Goal: Transaction & Acquisition: Download file/media

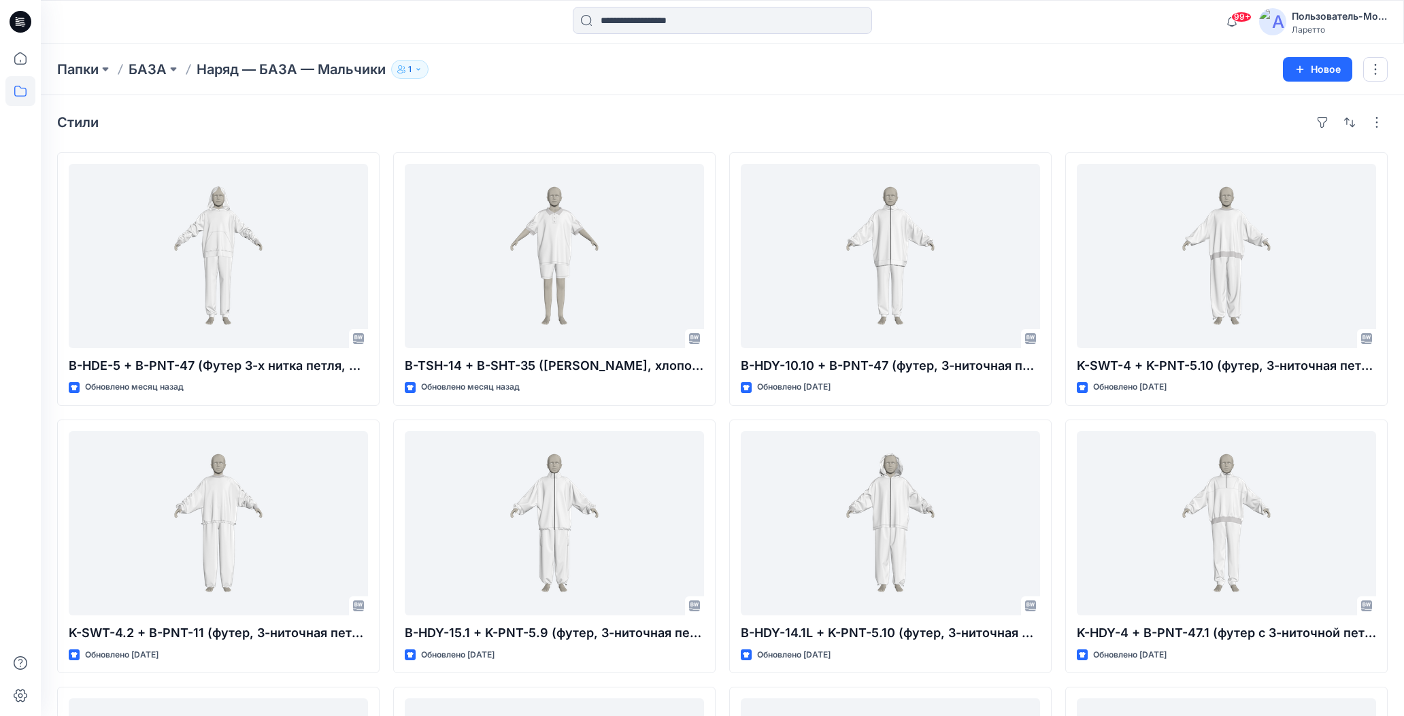
scroll to position [15199, 0]
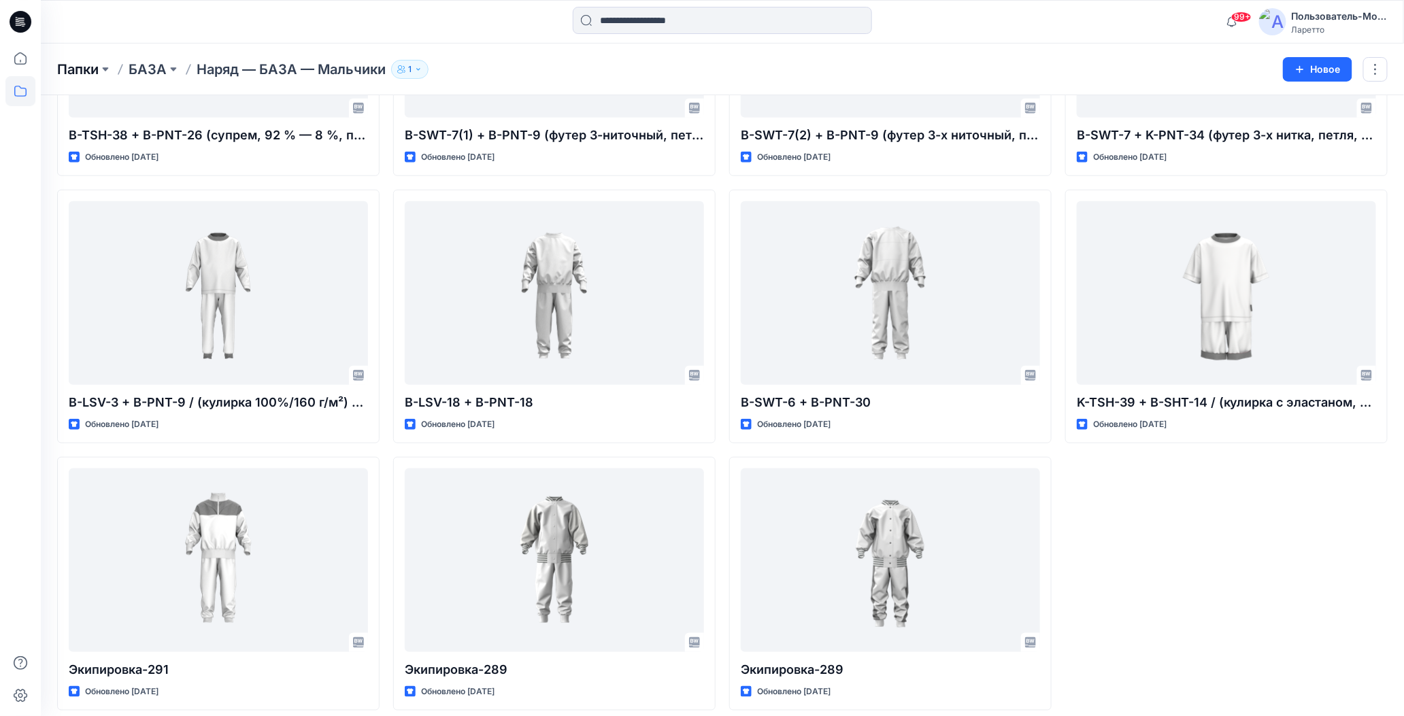
click at [72, 69] on ya-tr-span "Папки" at bounding box center [77, 69] width 41 height 16
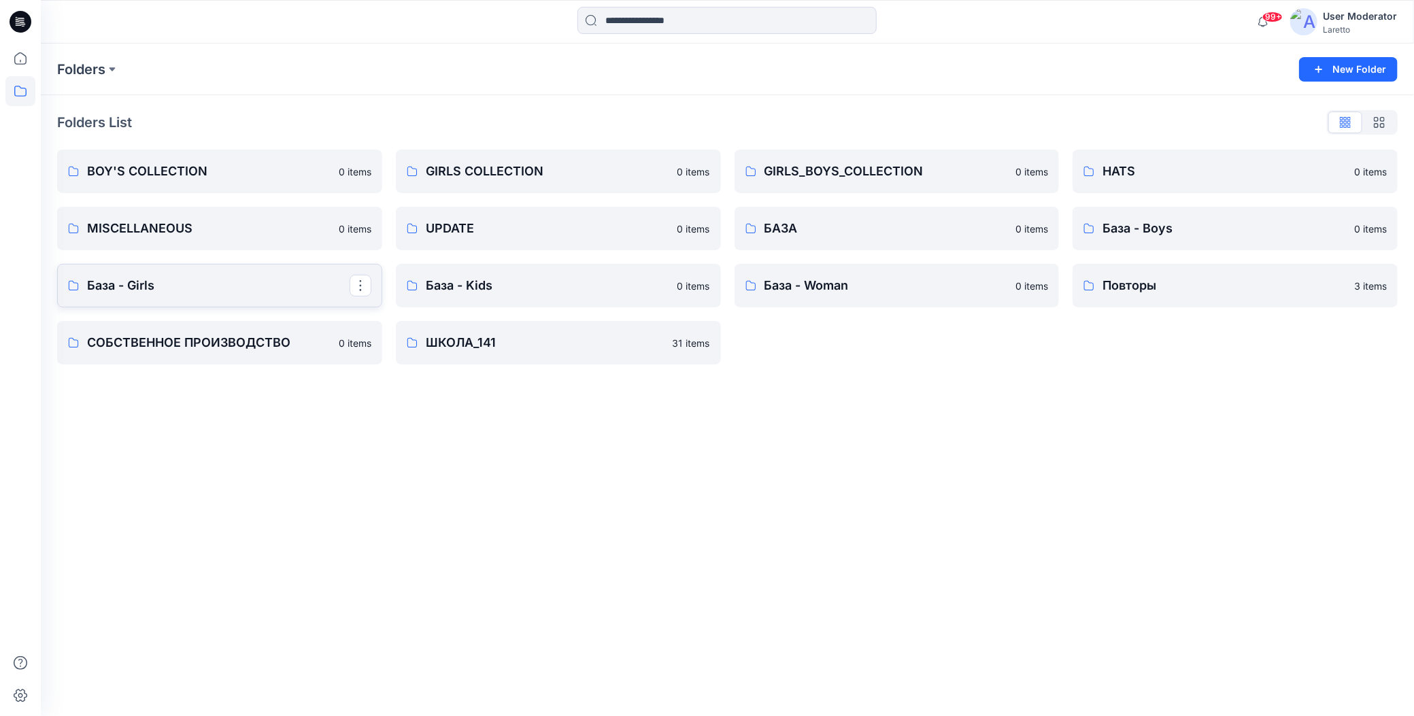
click at [143, 293] on p "База - Girls" at bounding box center [218, 285] width 263 height 19
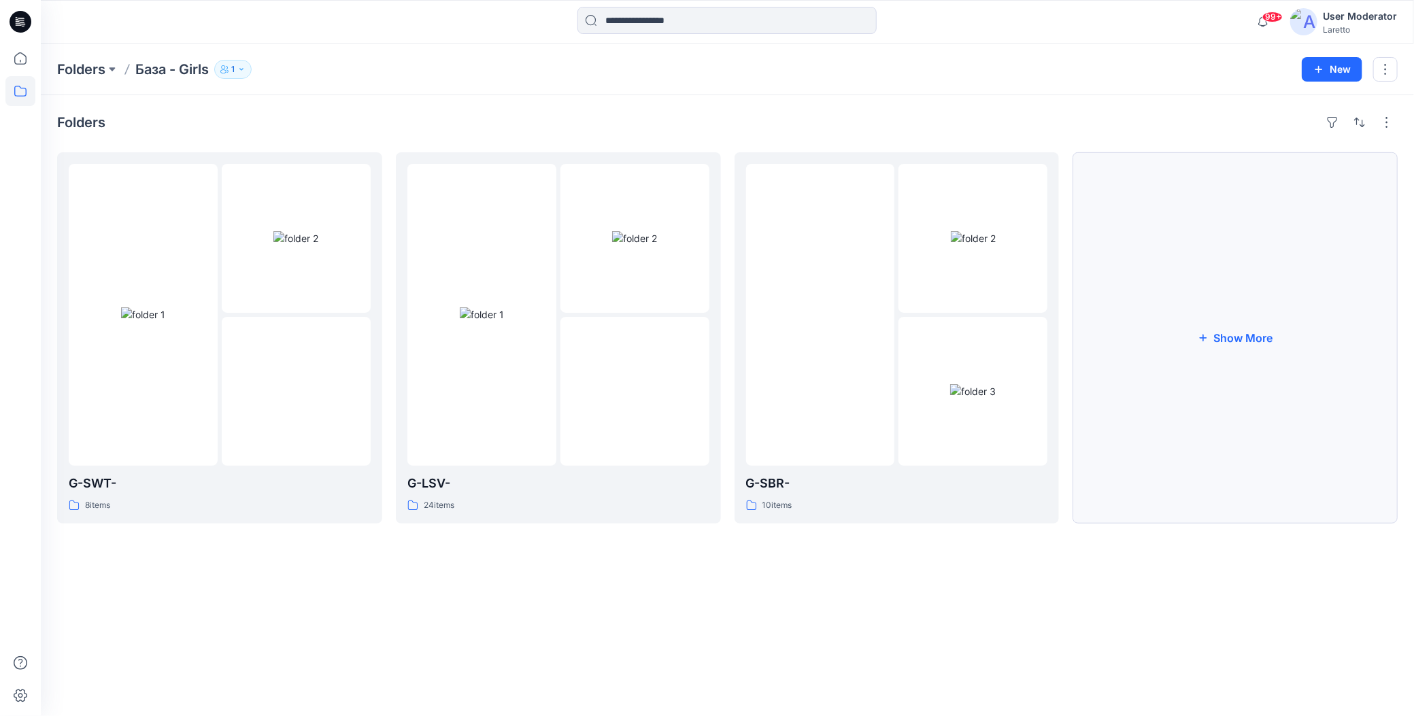
click at [1172, 348] on button "Show More" at bounding box center [1234, 337] width 325 height 371
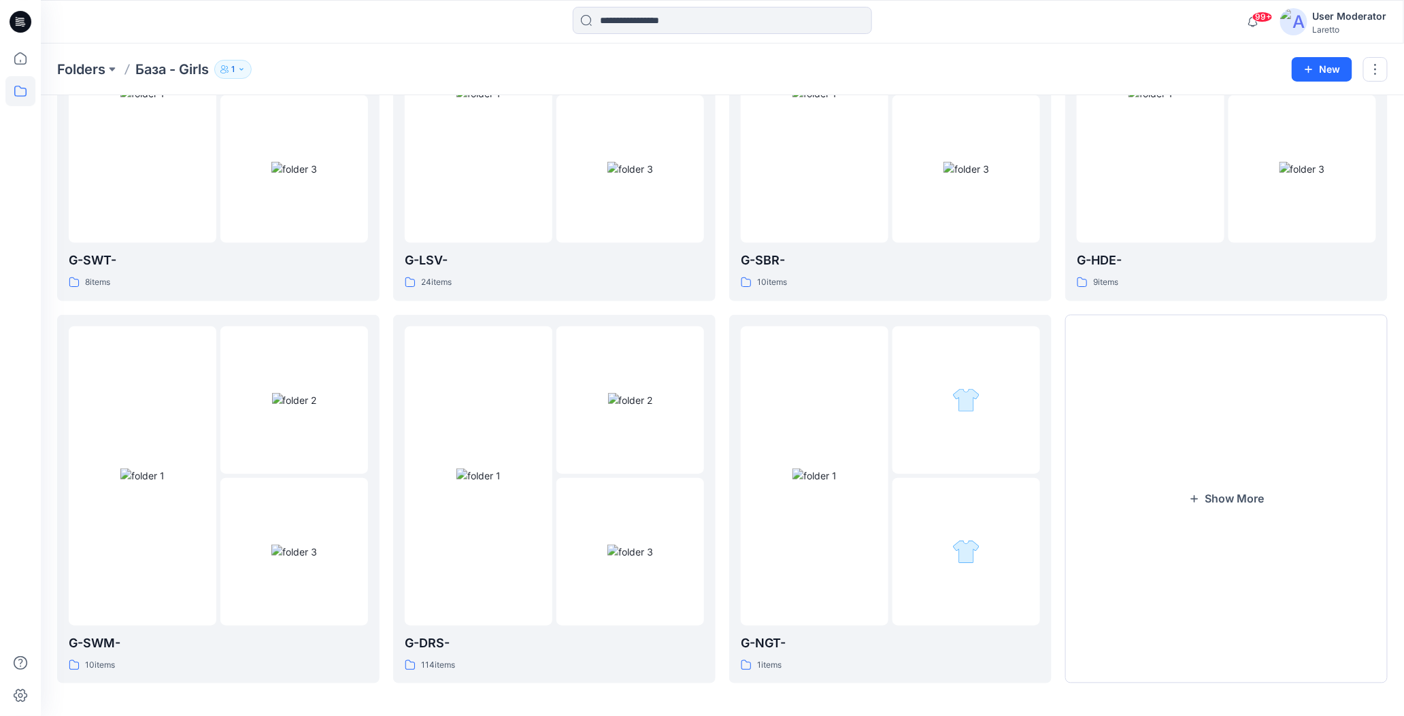
scroll to position [225, 0]
click at [1168, 416] on button "Show More" at bounding box center [1226, 494] width 322 height 369
click at [272, 402] on img at bounding box center [294, 395] width 45 height 14
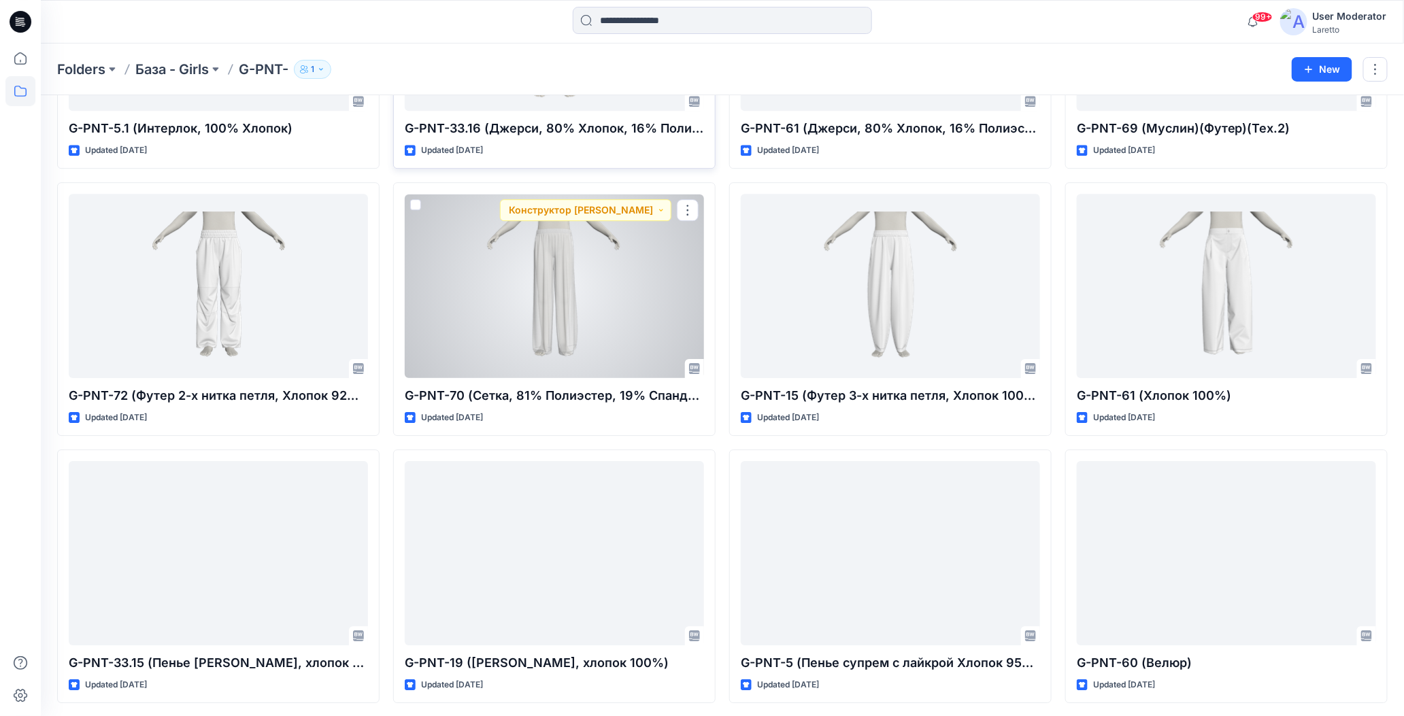
scroll to position [1842, 0]
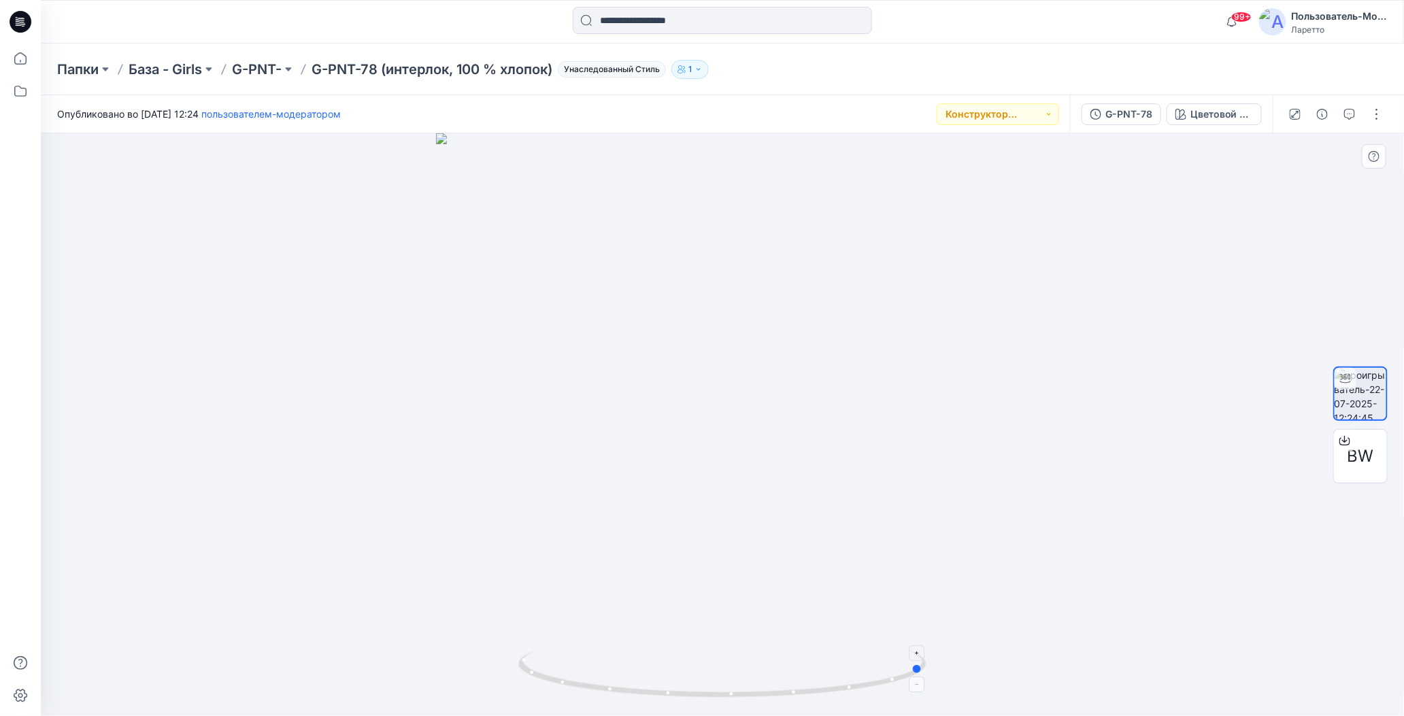
drag, startPoint x: 719, startPoint y: 698, endPoint x: 921, endPoint y: 666, distance: 204.6
click at [921, 666] on icon at bounding box center [723, 675] width 411 height 51
drag, startPoint x: 725, startPoint y: 694, endPoint x: 894, endPoint y: 691, distance: 168.7
click at [894, 691] on icon at bounding box center [723, 675] width 411 height 51
drag, startPoint x: 725, startPoint y: 698, endPoint x: 863, endPoint y: 696, distance: 138.1
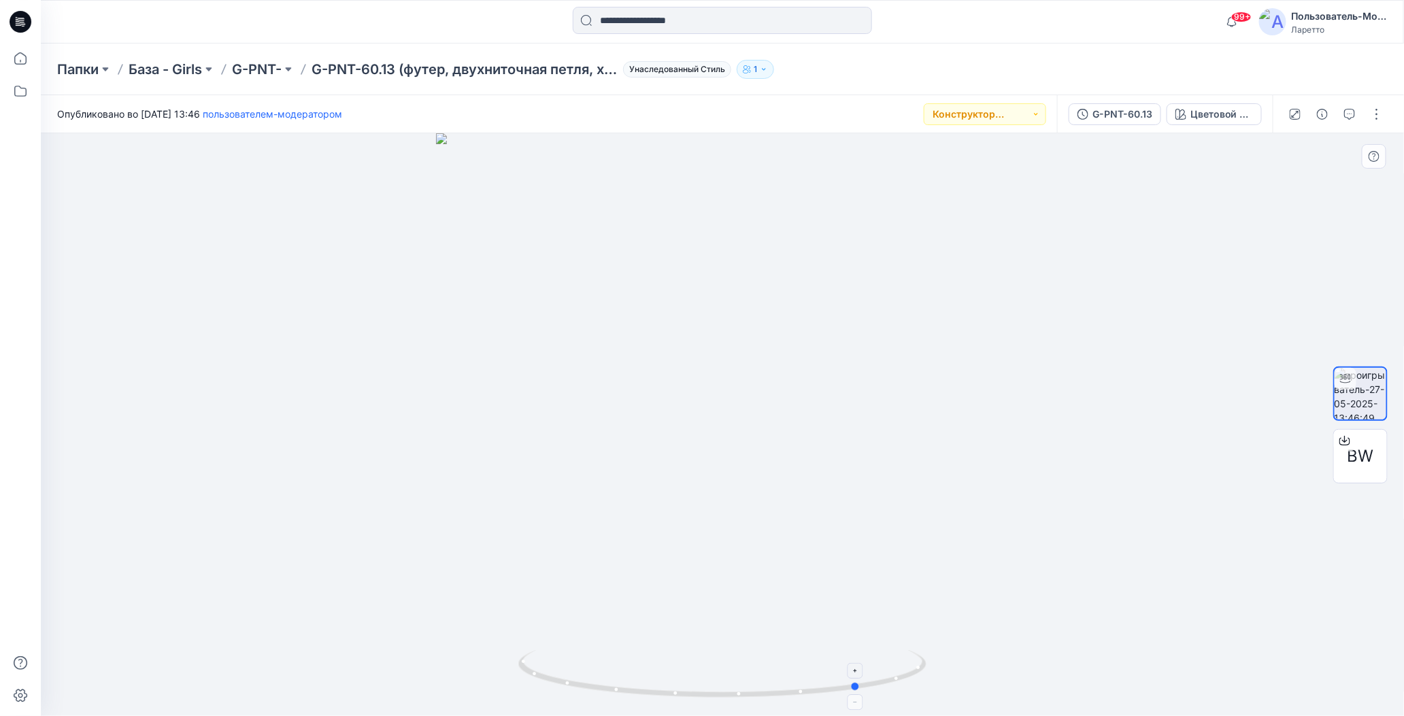
click at [863, 696] on icon at bounding box center [723, 675] width 411 height 51
click at [894, 49] on div "Папки База - Girls G-PNT- G-PNT-60.13 (футер, двухниточная петля, хлопок 92 %, …" at bounding box center [722, 70] width 1363 height 52
click at [809, 75] on div "Папки База - Girls G-PNT- G-PNT-60.13 (футер, двухниточная петля, хлопок 92 %, …" at bounding box center [669, 69] width 1224 height 19
click at [860, 69] on div "Папки База - Girls G-PNT- G-PNT-60.13 (футер, двухниточная петля, хлопок 92 %, …" at bounding box center [669, 69] width 1224 height 19
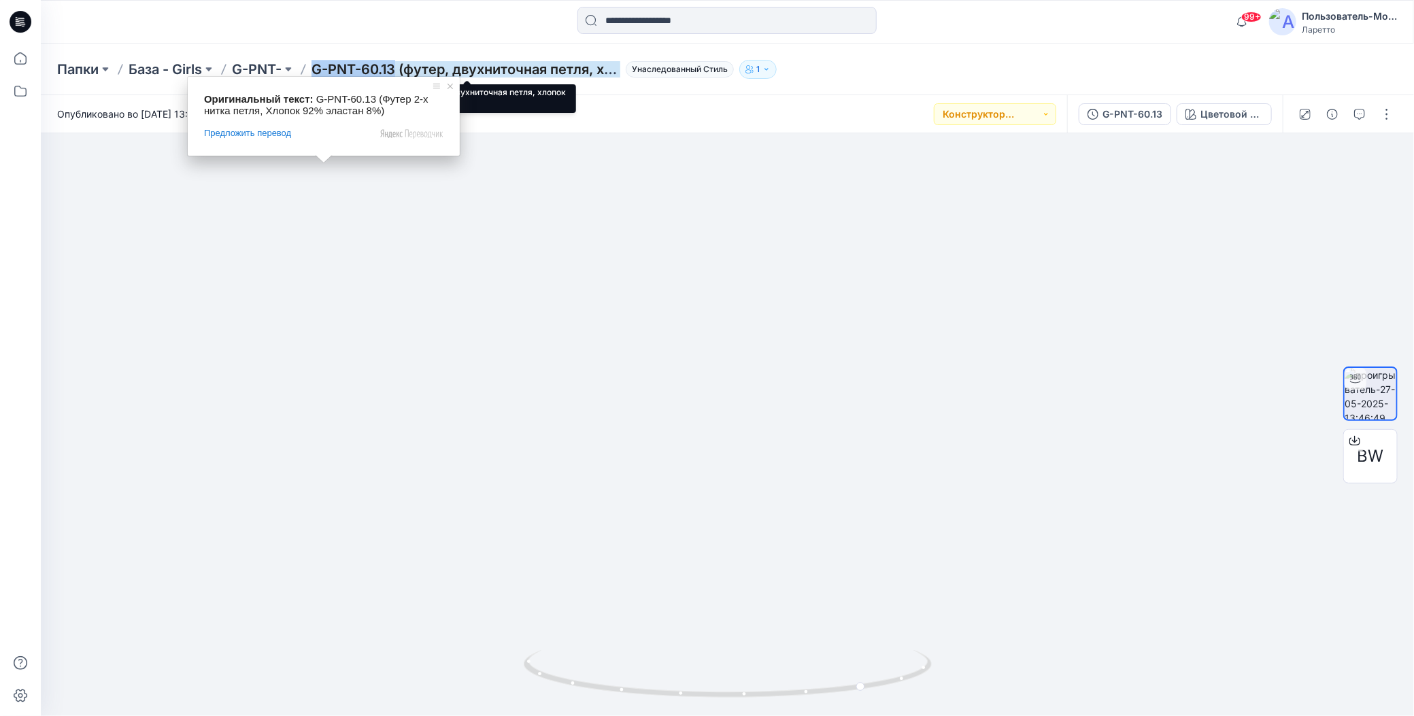
drag, startPoint x: 313, startPoint y: 56, endPoint x: 395, endPoint y: 63, distance: 82.6
click at [395, 63] on div "Папки База - Girls G-PNT- G-PNT-60.13 (футер, двухниточная петля, хлопок 92 %, …" at bounding box center [727, 70] width 1373 height 52
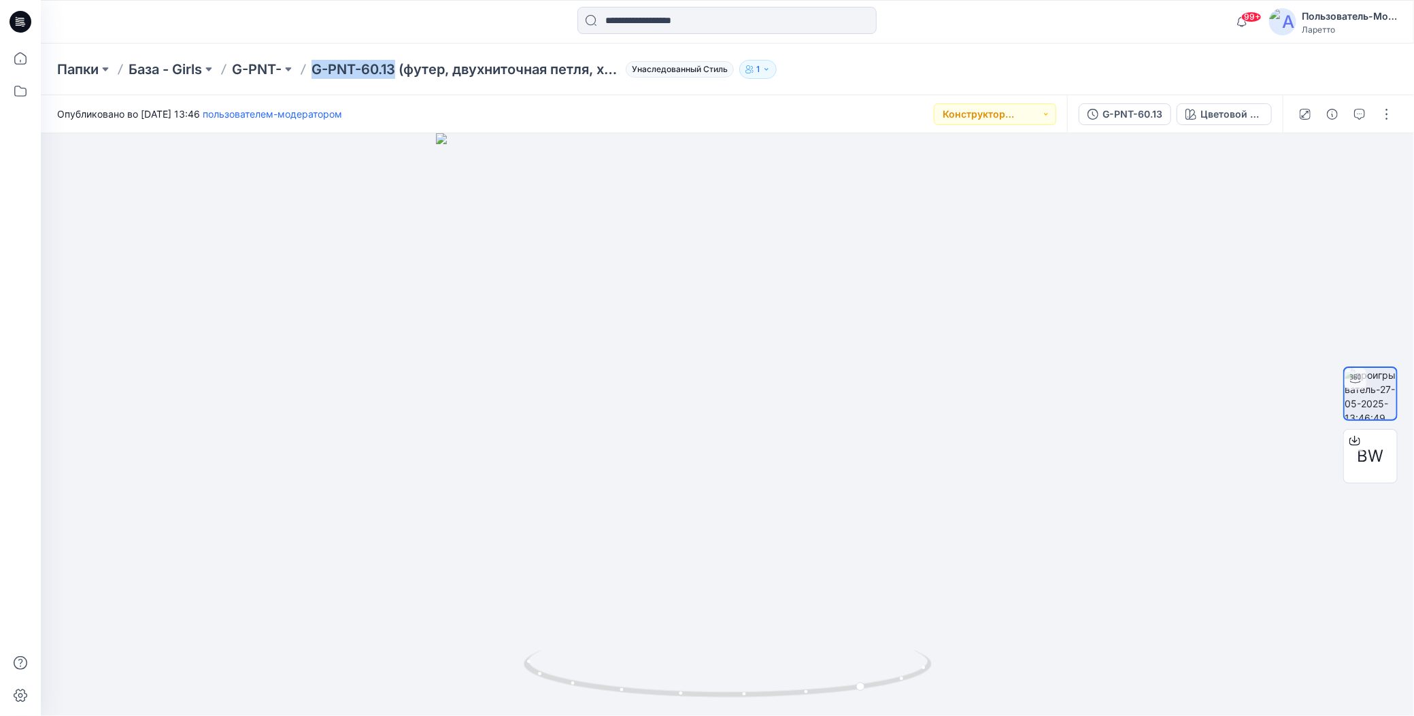
copy ya-tr-span "G-PNT-60.13"
click at [871, 80] on div "Папки База - Girls G-PNT- G-PNT-60.13 (футер, двухниточная петля, хлопок 92 %, …" at bounding box center [727, 70] width 1373 height 52
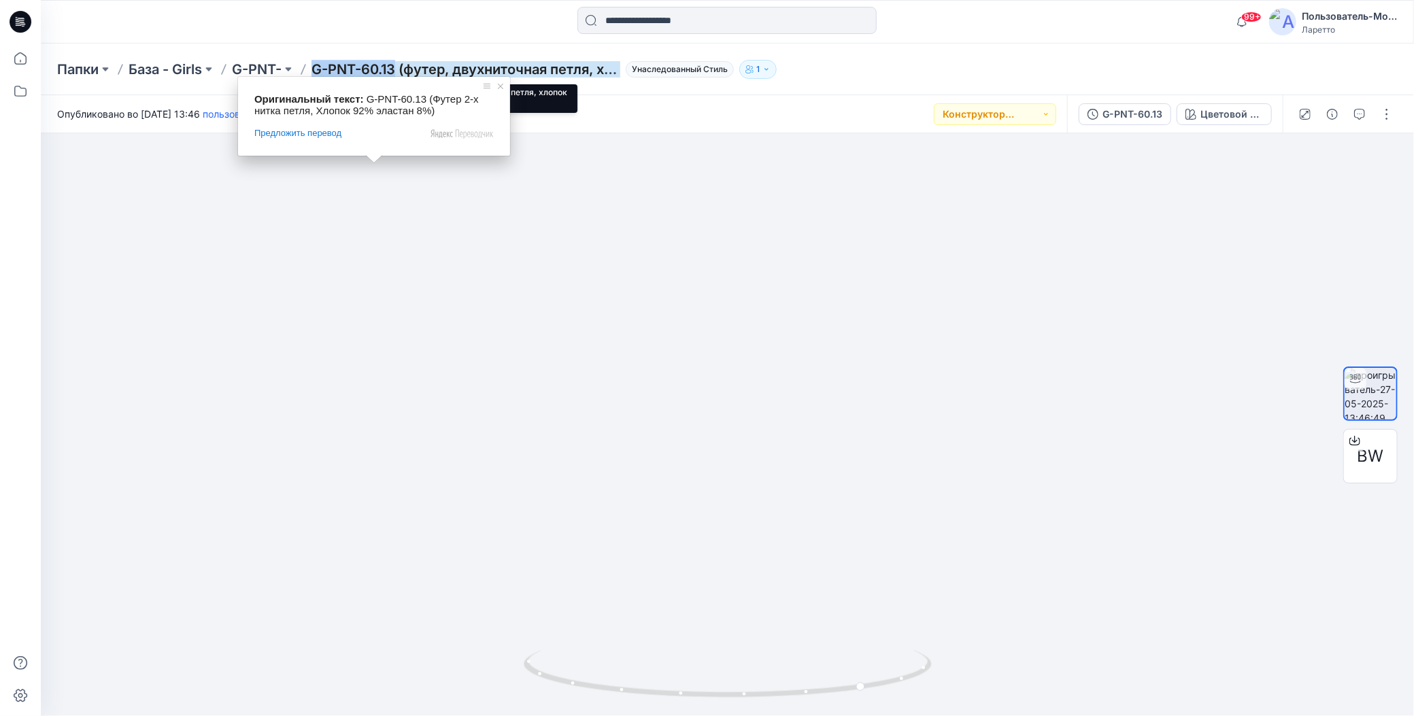
drag, startPoint x: 313, startPoint y: 50, endPoint x: 398, endPoint y: 62, distance: 85.9
click at [398, 62] on div "Папки База - Girls G-PNT- G-PNT-60.13 (футер, двухниточная петля, хлопок 92 %, …" at bounding box center [727, 70] width 1373 height 52
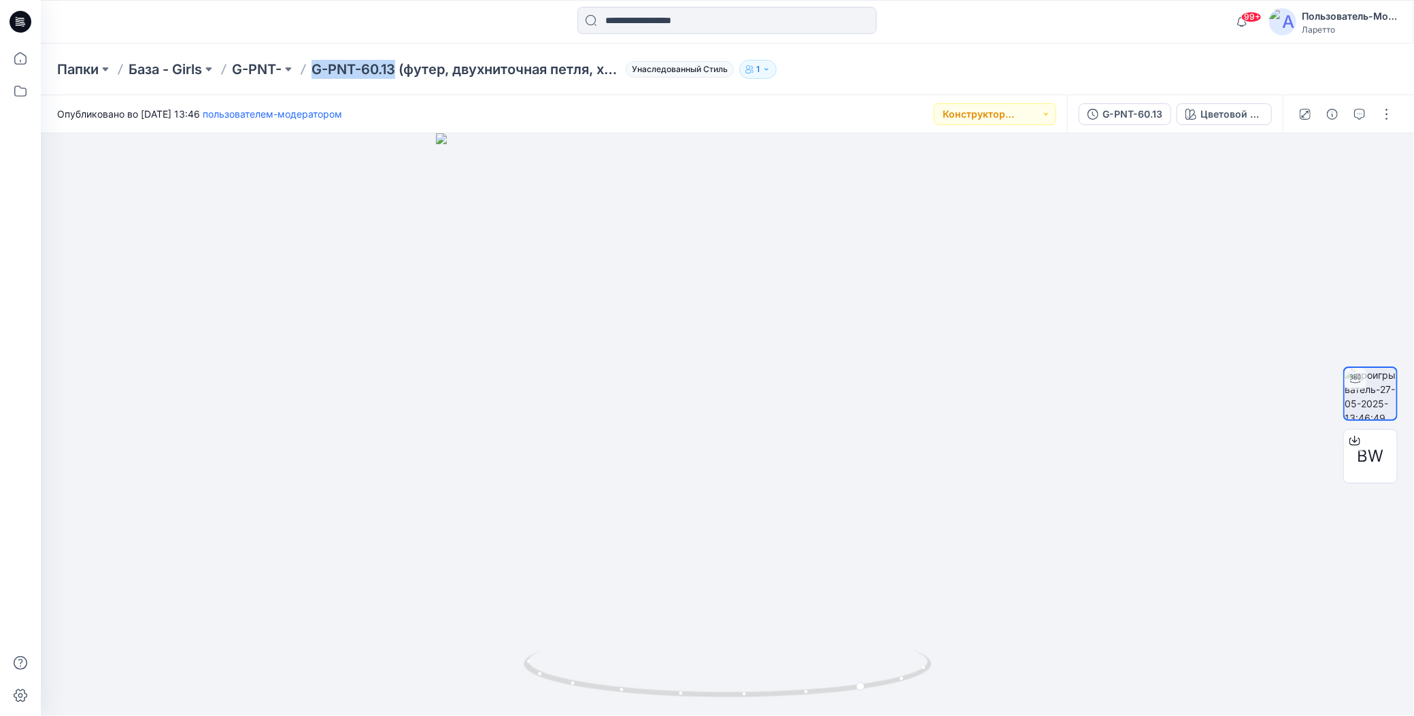
copy ya-tr-span "G-PNT-60.13"
click at [15, 22] on icon at bounding box center [21, 22] width 22 height 22
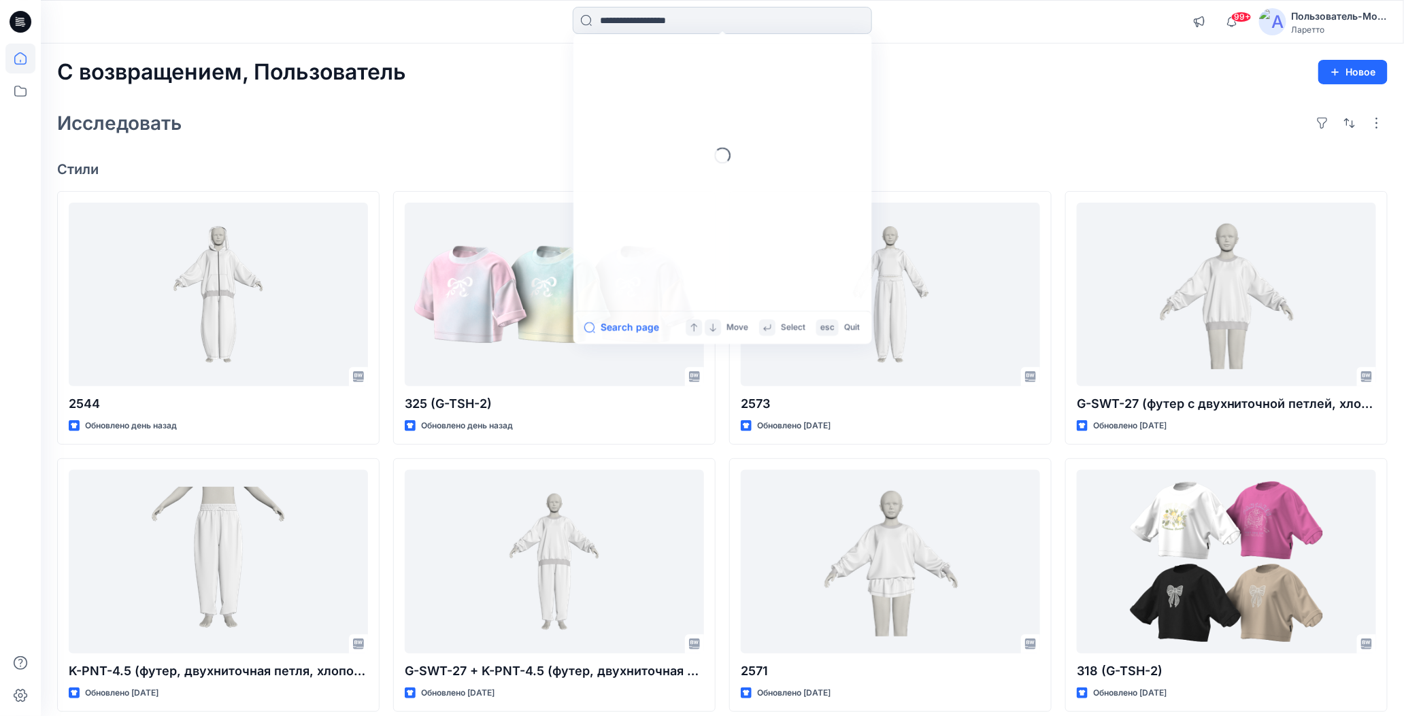
click at [690, 18] on input at bounding box center [722, 20] width 299 height 27
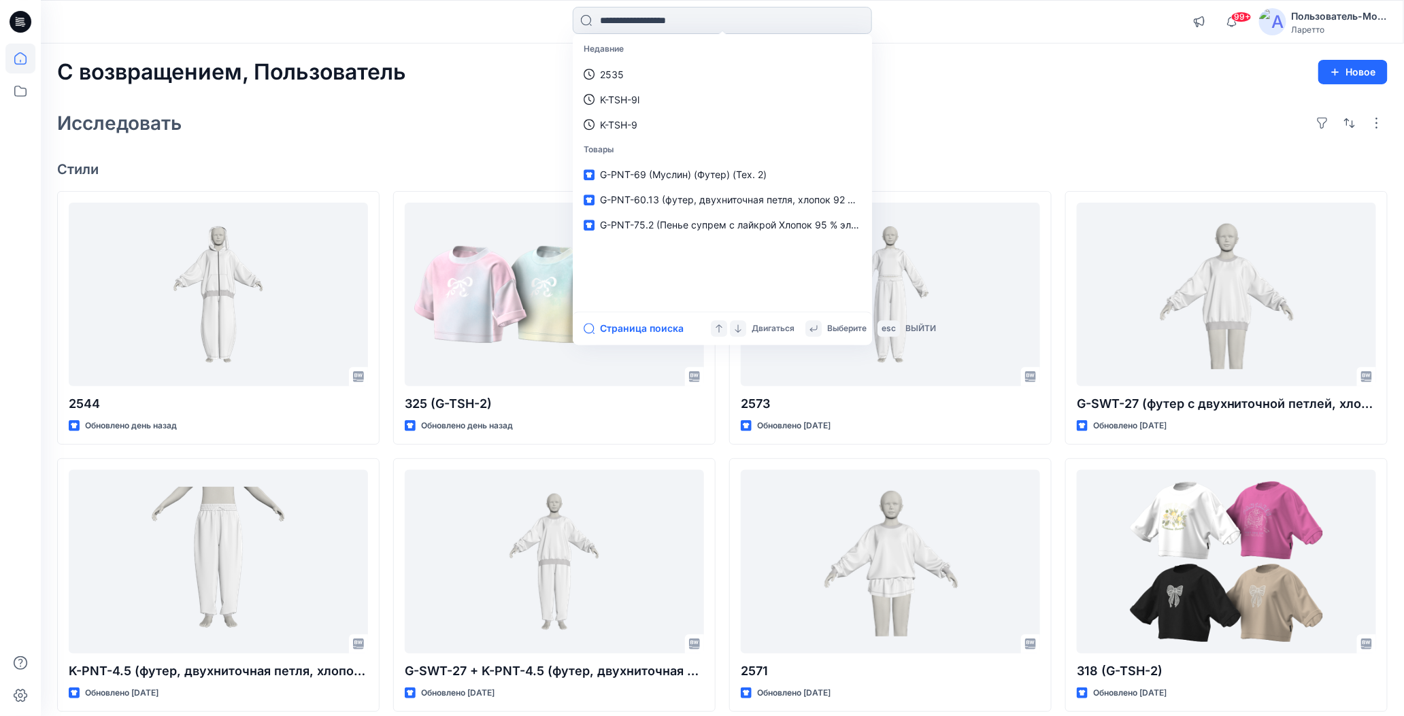
click at [690, 18] on input at bounding box center [722, 20] width 299 height 27
click at [620, 25] on input at bounding box center [722, 20] width 299 height 27
paste input "**********"
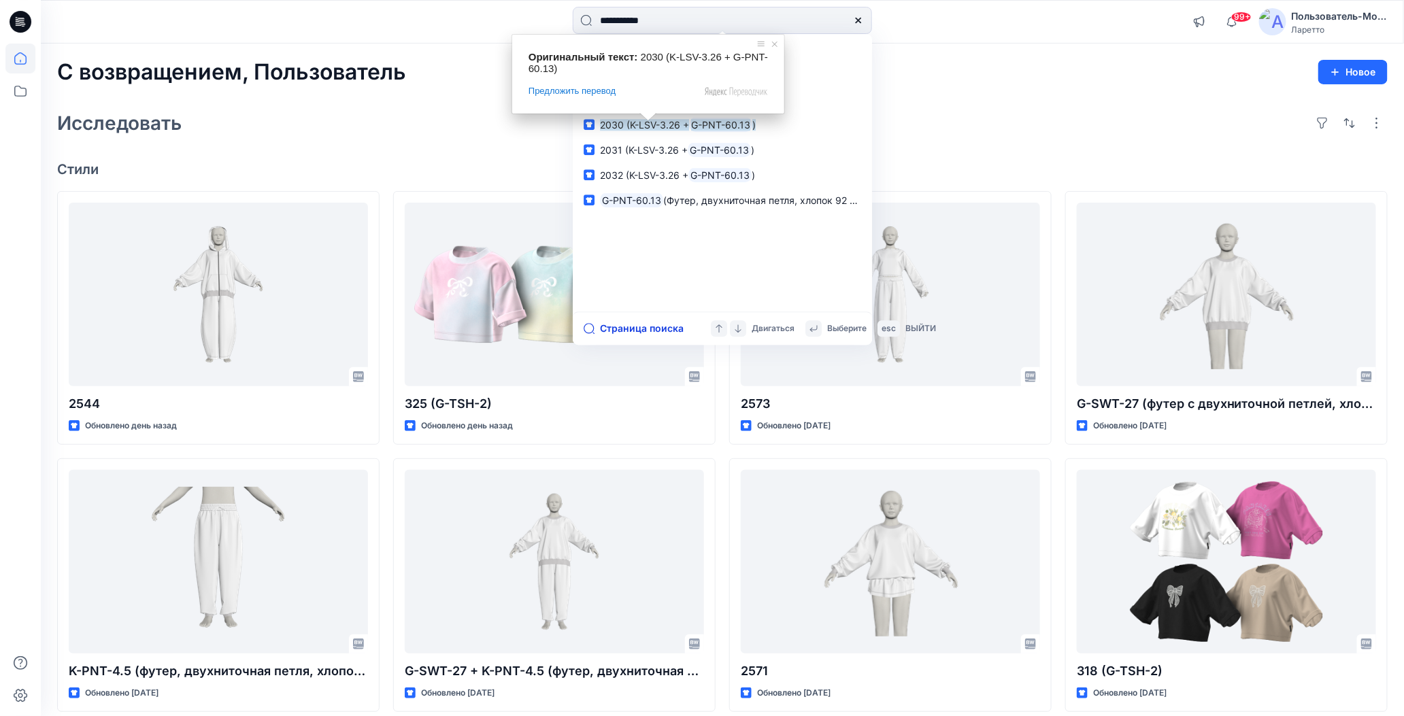
type input "**********"
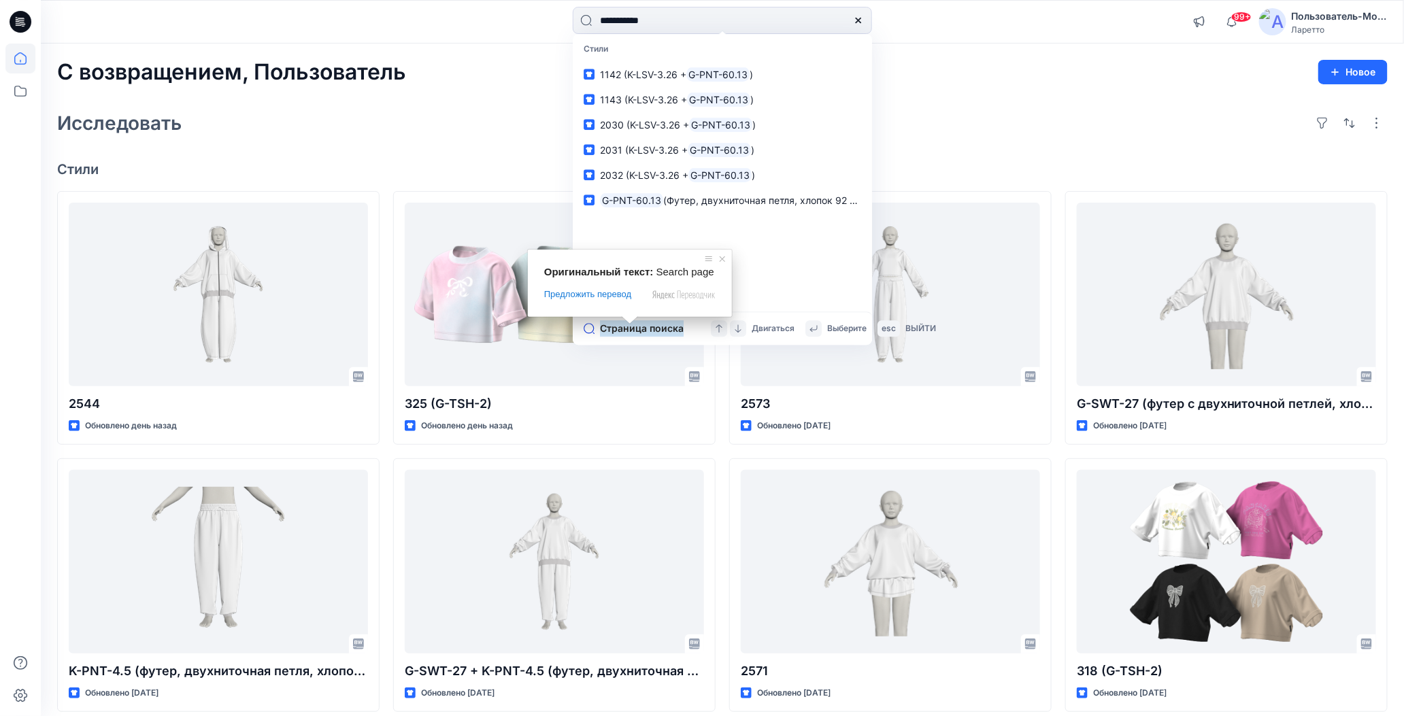
click at [607, 329] on ya-tr-span "Страница поиска" at bounding box center [642, 328] width 84 height 16
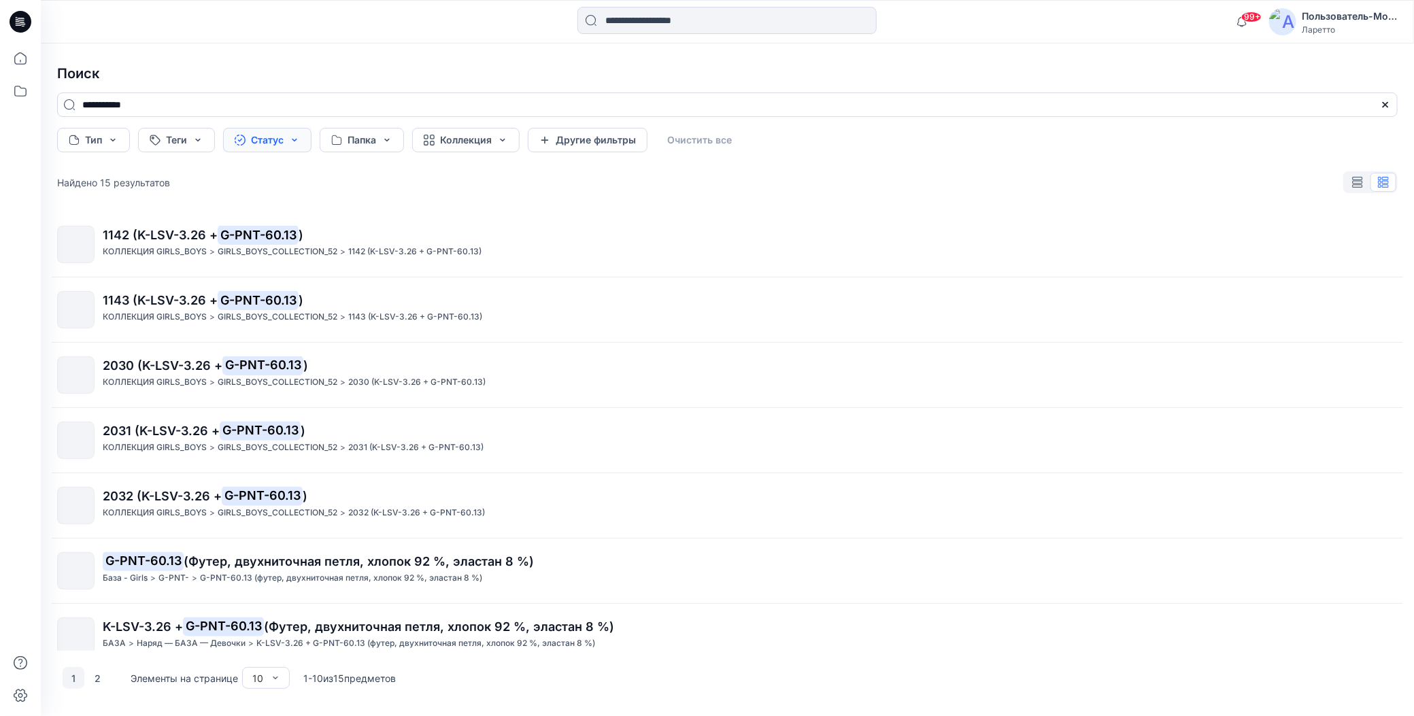
click at [265, 140] on button "Статус" at bounding box center [267, 140] width 88 height 24
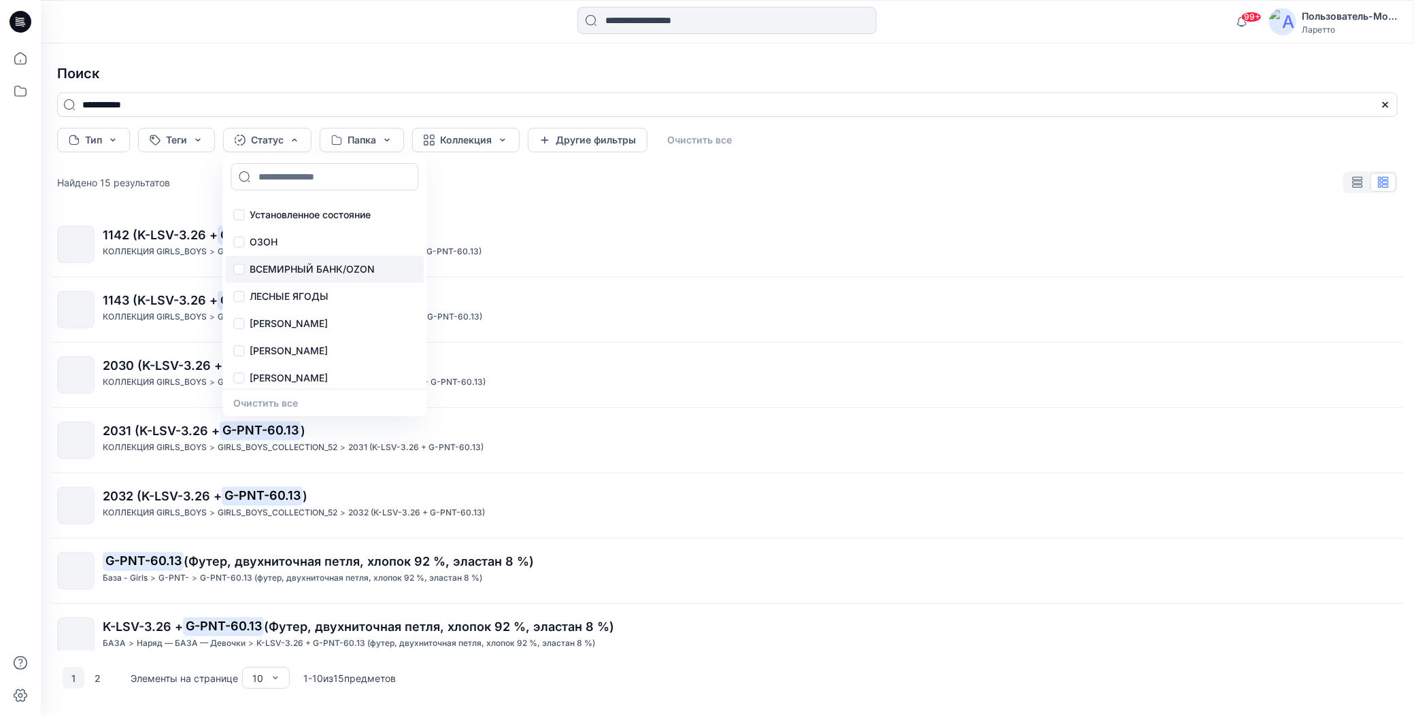
scroll to position [30, 0]
click at [299, 372] on p "Конструктор [PERSON_NAME]" at bounding box center [320, 375] width 141 height 16
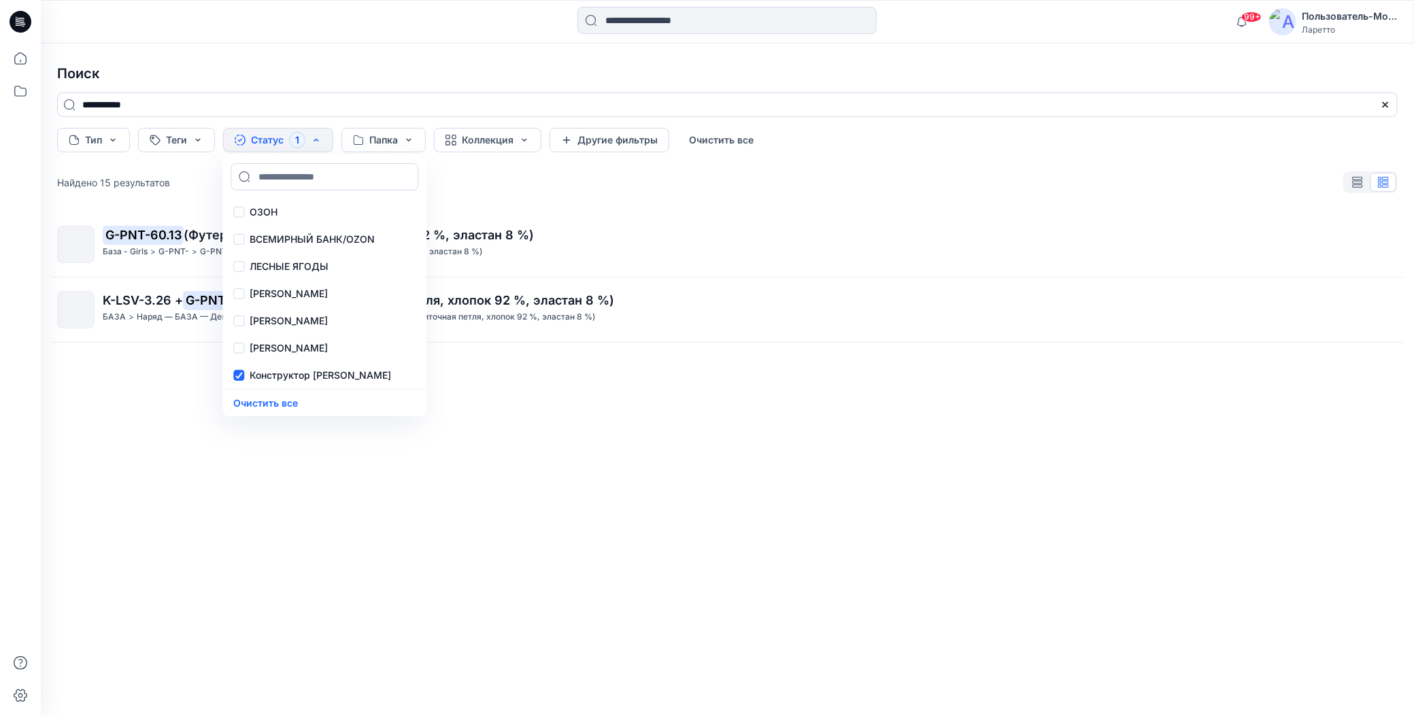
click at [375, 39] on div "99+ Уведомления Ваш стиль 2544 готов 1 новые Цветовые решения 24 часа назад Ваш…" at bounding box center [727, 22] width 1373 height 44
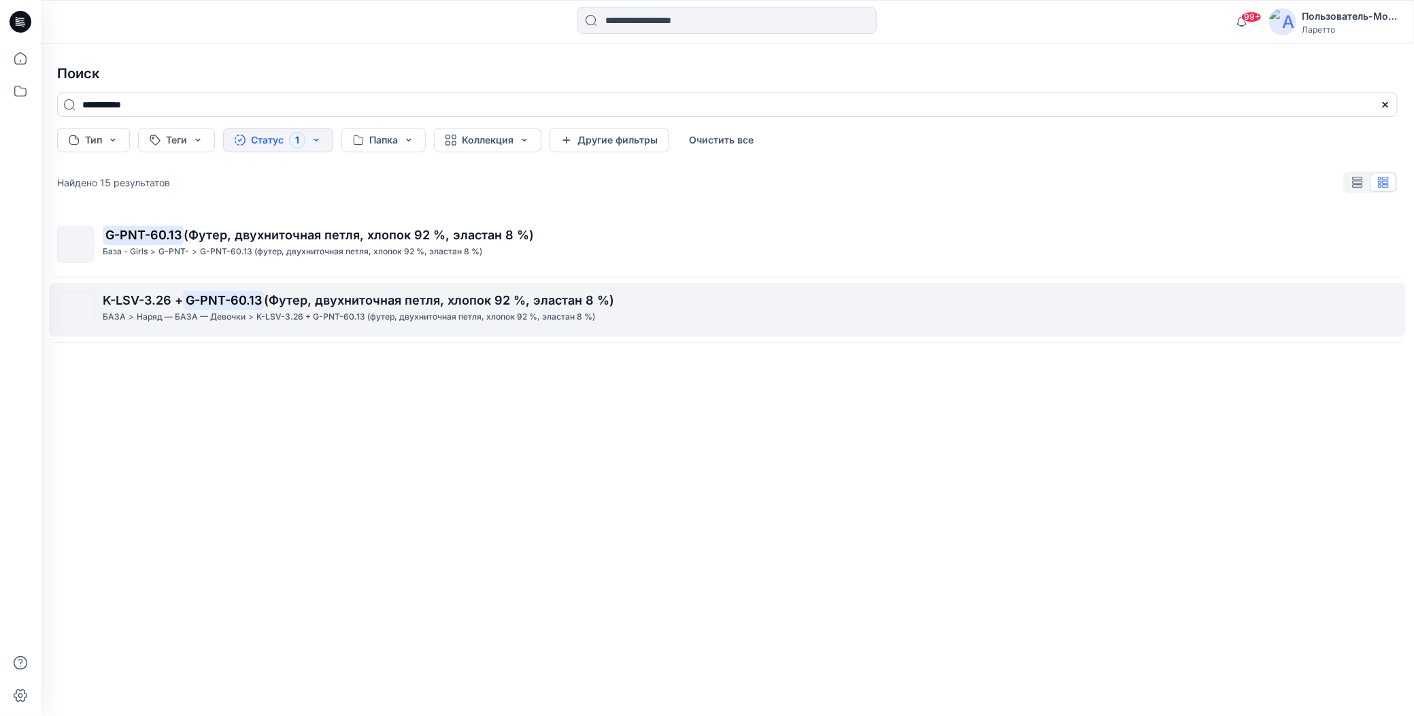
click at [310, 297] on ya-tr-span "(Футер, двухниточная петля, хлопок 92 %, эластан 8 %)" at bounding box center [439, 300] width 350 height 14
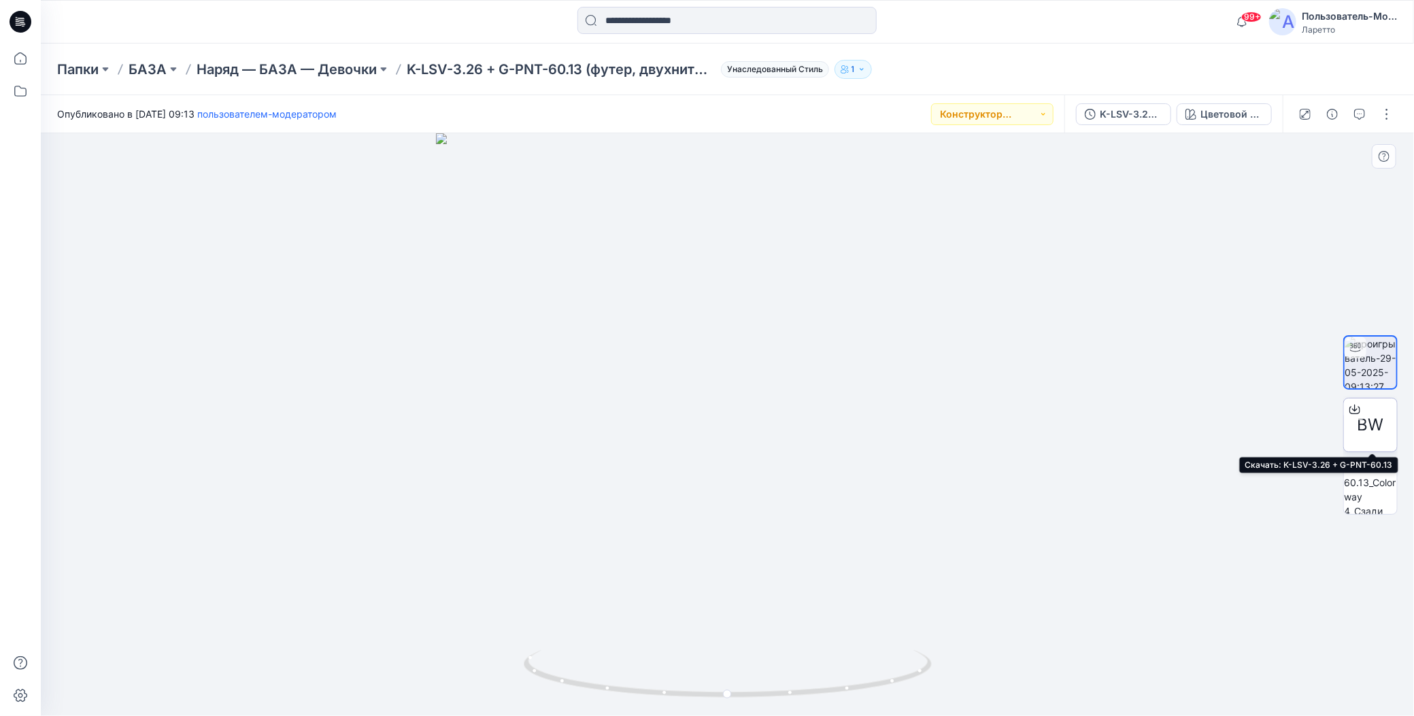
click at [1358, 407] on icon at bounding box center [1354, 409] width 11 height 11
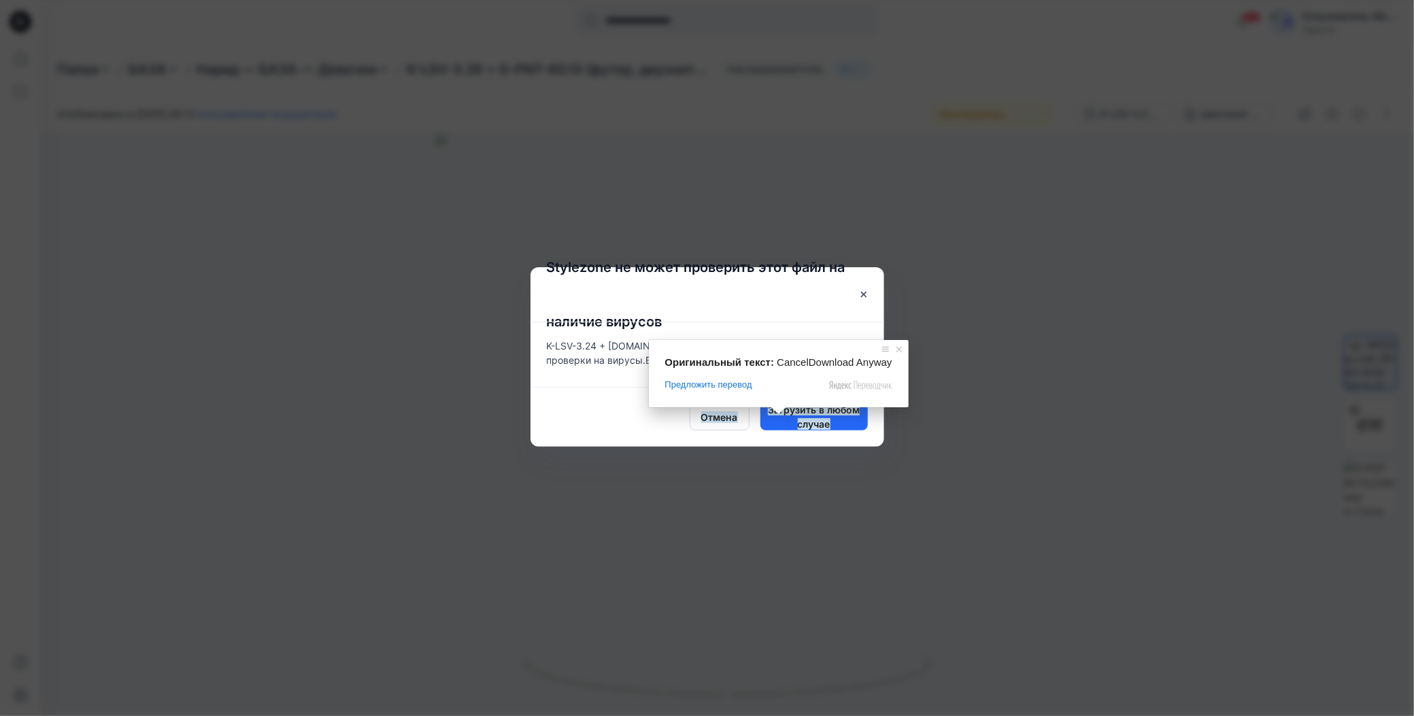
click at [792, 407] on div "Оригинальный текст: CancelDownload Anyway Предложить перевод Отправить Спасибо,…" at bounding box center [779, 373] width 260 height 67
click at [785, 420] on span "Загрузить в любом случае" at bounding box center [813, 417] width 107 height 29
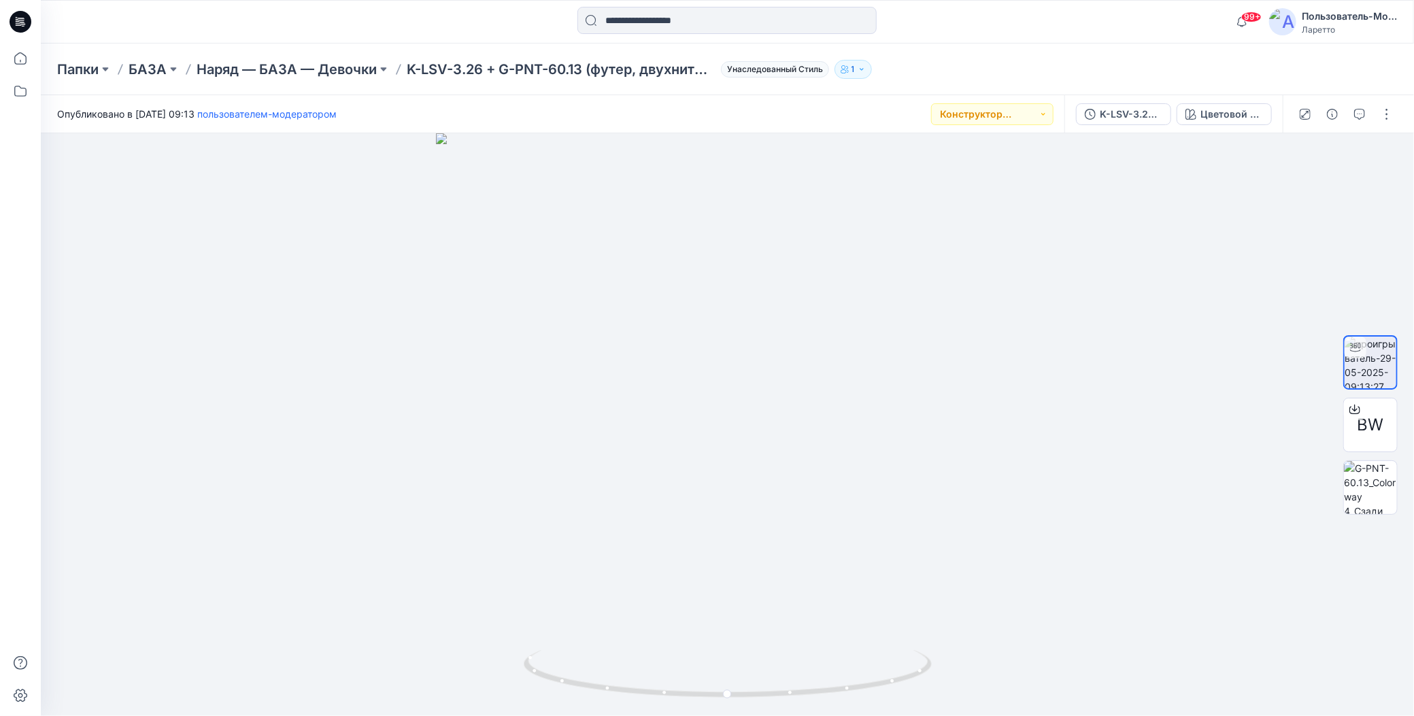
click at [979, 62] on div "Папки БАЗА Наряд — БАЗА — Девочки K-LSV-3.26 + G-PNT-60.13 (футер, двухниточная…" at bounding box center [674, 69] width 1234 height 19
click at [953, 68] on div "Папки БАЗА Наряд — БАЗА — Девочки K-LSV-3.26 + G-PNT-60.13 (футер, двухниточная…" at bounding box center [674, 69] width 1234 height 19
click at [932, 63] on div "Папки БАЗА Наряд — БАЗА — Девочки K-LSV-3.26 + G-PNT-60.13 (футер, двухниточная…" at bounding box center [674, 69] width 1234 height 19
drag, startPoint x: 729, startPoint y: 696, endPoint x: 820, endPoint y: 624, distance: 116.6
click at [820, 624] on div at bounding box center [727, 424] width 1373 height 583
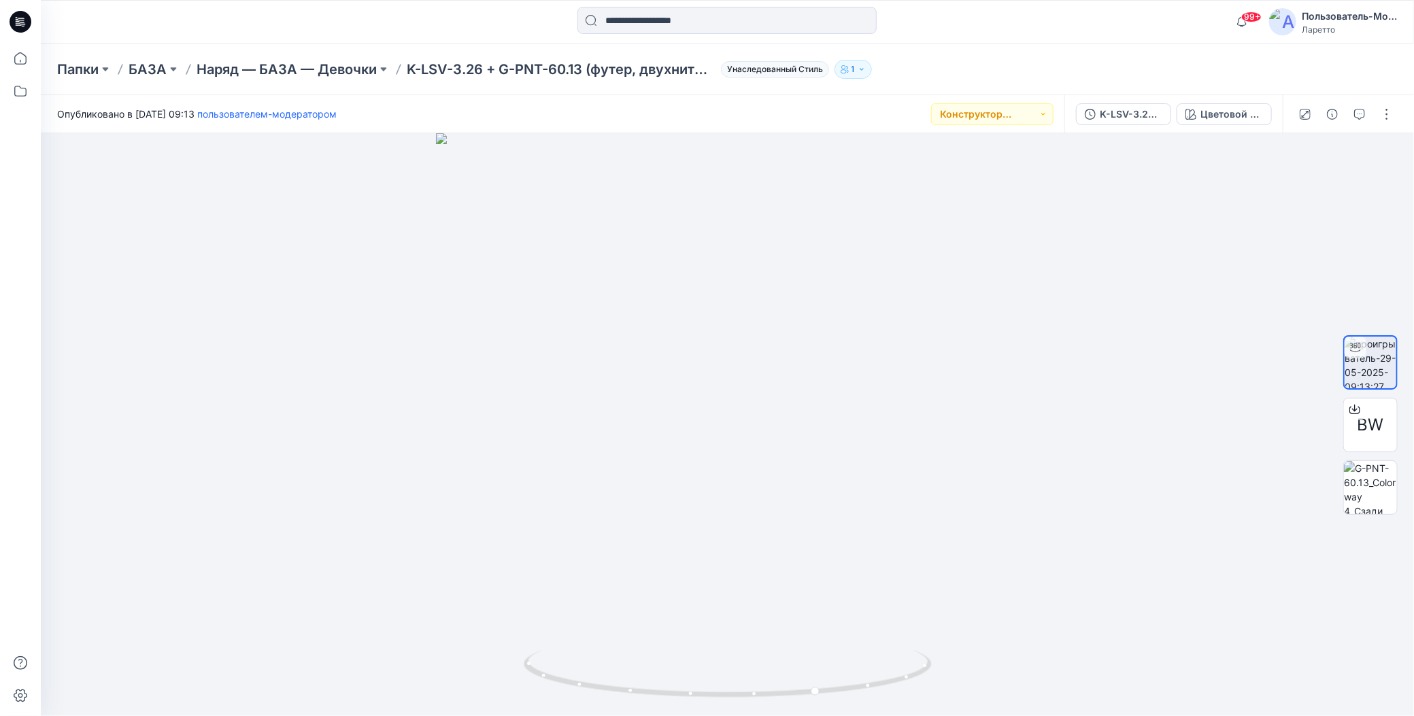
click at [948, 65] on div "Папки БАЗА Наряд — БАЗА — Девочки K-LSV-3.26 + G-PNT-60.13 (футер, двухниточная…" at bounding box center [674, 69] width 1234 height 19
